Goal: Register for event/course

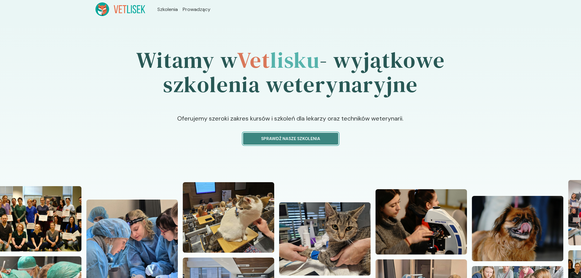
click at [289, 136] on p "Sprawdź nasze szkolenia" at bounding box center [290, 138] width 85 height 6
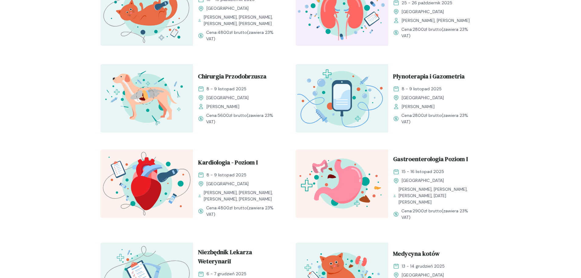
scroll to position [426, 0]
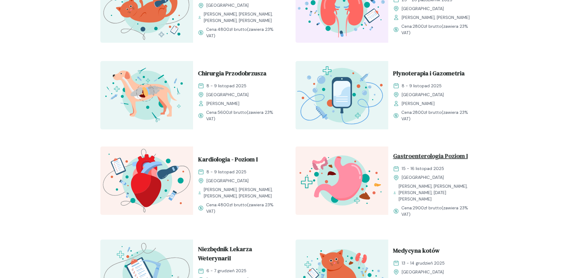
click at [427, 155] on span "Gastroenterologia Poziom I" at bounding box center [430, 157] width 75 height 12
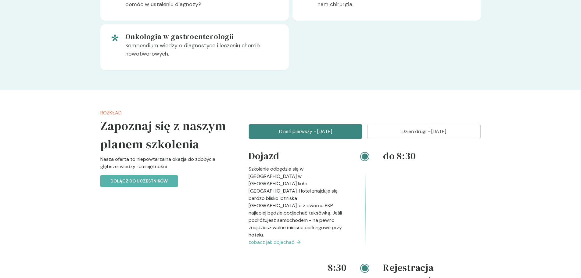
scroll to position [617, 0]
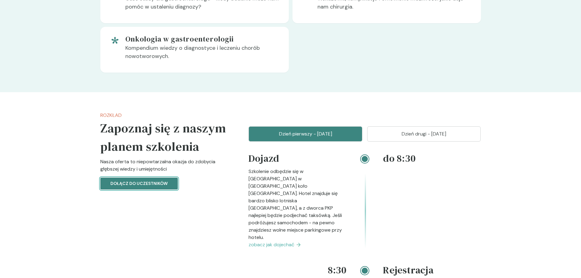
click at [167, 184] on button "Dołącz do uczestników" at bounding box center [139, 184] width 78 height 12
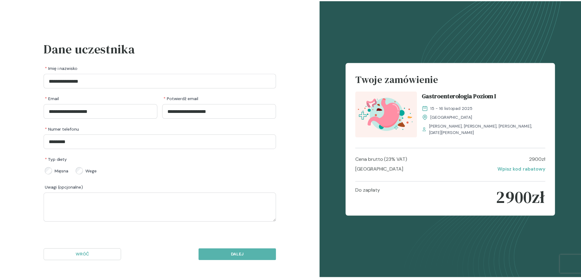
scroll to position [617, 0]
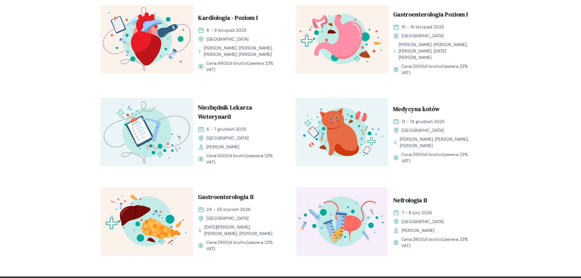
scroll to position [568, 0]
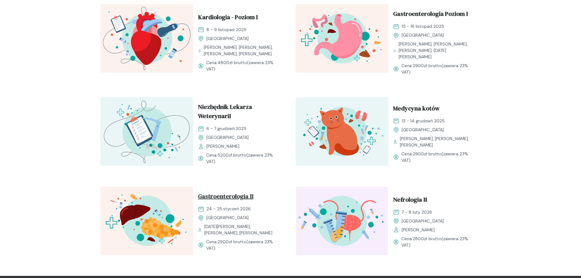
click at [214, 192] on span "Gastroenterologia II" at bounding box center [226, 198] width 56 height 12
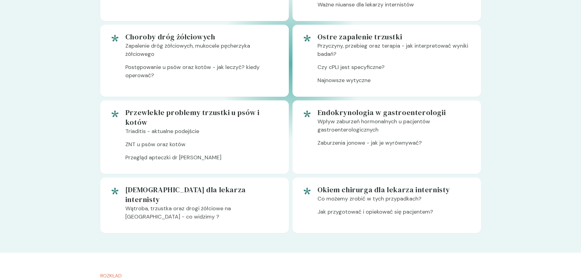
scroll to position [493, 0]
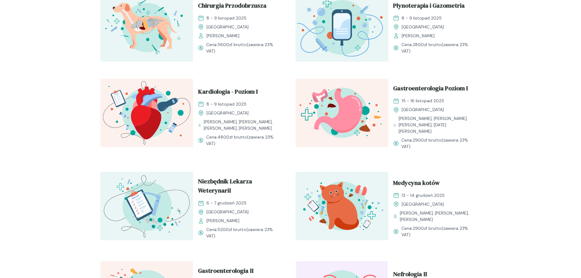
scroll to position [568, 0]
